Goal: Share content: Share content

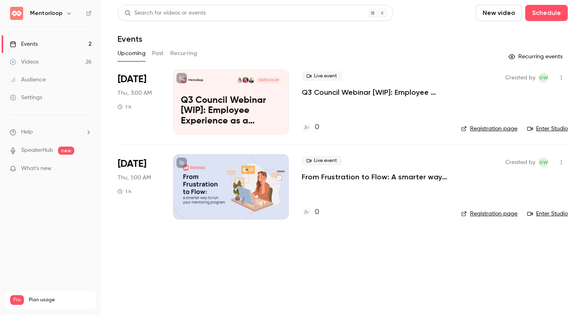
click at [158, 50] on button "Past" at bounding box center [158, 53] width 12 height 13
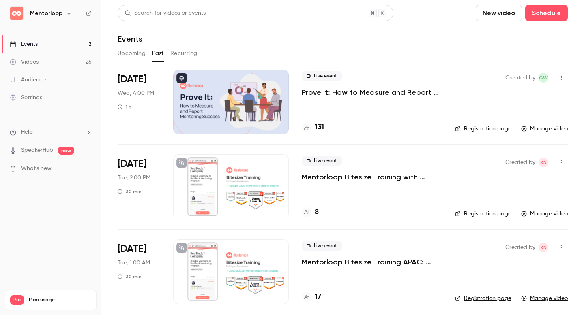
click at [312, 180] on p "Mentorloop Bitesize Training with [PERSON_NAME]: Mentorloop Impact Awards" at bounding box center [372, 177] width 140 height 10
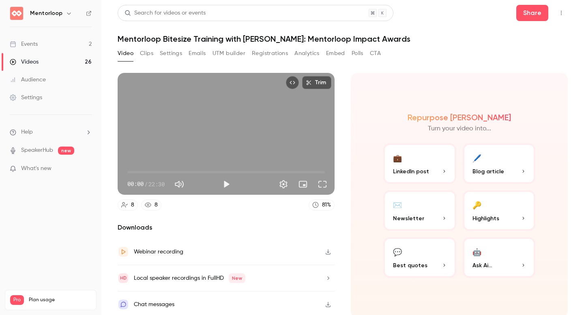
scroll to position [0, 0]
click at [554, 12] on button "Top Bar Actions" at bounding box center [560, 12] width 13 height 13
click at [523, 19] on div at bounding box center [292, 157] width 584 height 315
click at [527, 17] on button "Share" at bounding box center [532, 12] width 32 height 16
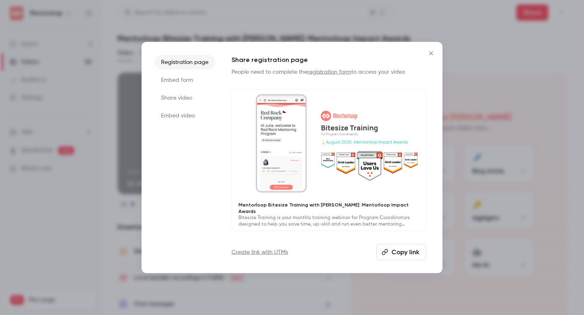
click at [176, 99] on li "Share video" at bounding box center [184, 98] width 61 height 15
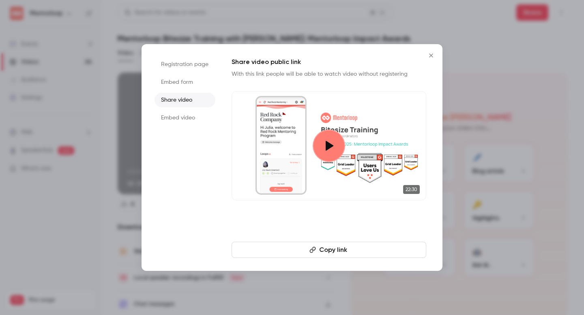
click at [310, 250] on icon "button" at bounding box center [312, 250] width 6 height 6
click at [164, 81] on li "Embed form" at bounding box center [184, 82] width 61 height 15
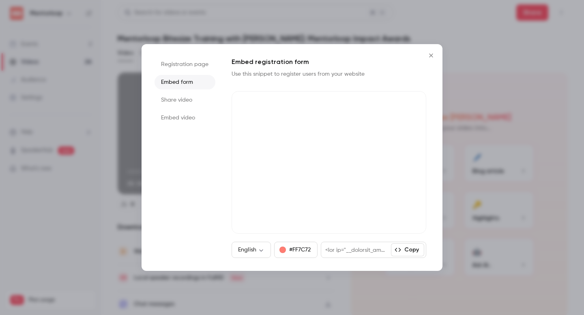
click at [178, 116] on li "Embed video" at bounding box center [184, 118] width 61 height 15
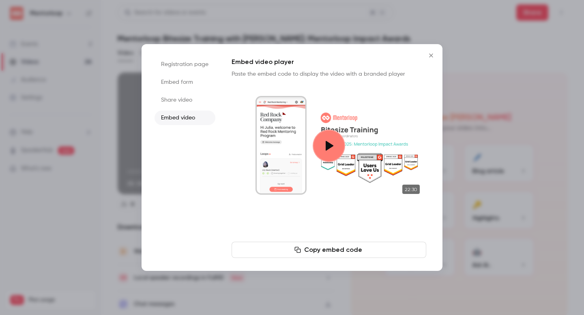
click at [430, 56] on icon "Close" at bounding box center [431, 55] width 4 height 4
